Goal: Transaction & Acquisition: Subscribe to service/newsletter

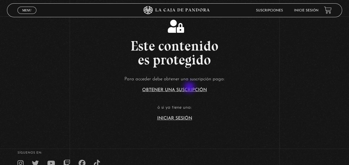
click at [190, 88] on link "Obtener una suscripción" at bounding box center [174, 90] width 65 height 4
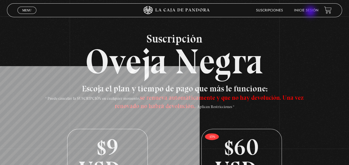
click at [311, 12] on li "Inicie sesión" at bounding box center [306, 10] width 24 height 9
click at [309, 9] on link "Inicie sesión" at bounding box center [306, 10] width 24 height 3
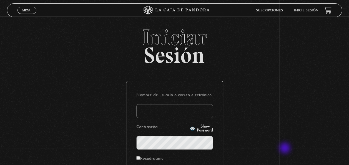
type input "[EMAIL_ADDRESS][DOMAIN_NAME]"
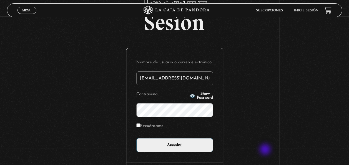
scroll to position [33, 0]
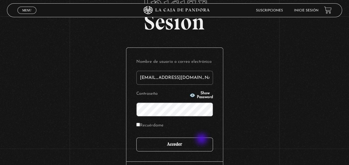
click at [202, 139] on input "Acceder" at bounding box center [174, 144] width 77 height 14
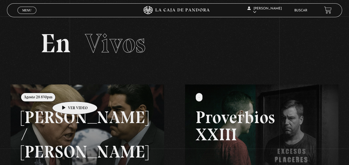
click at [66, 93] on link at bounding box center [185, 166] width 349 height 165
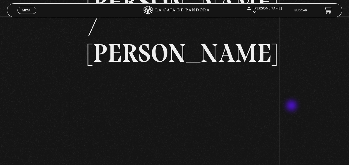
scroll to position [55, 0]
